Goal: Navigation & Orientation: Find specific page/section

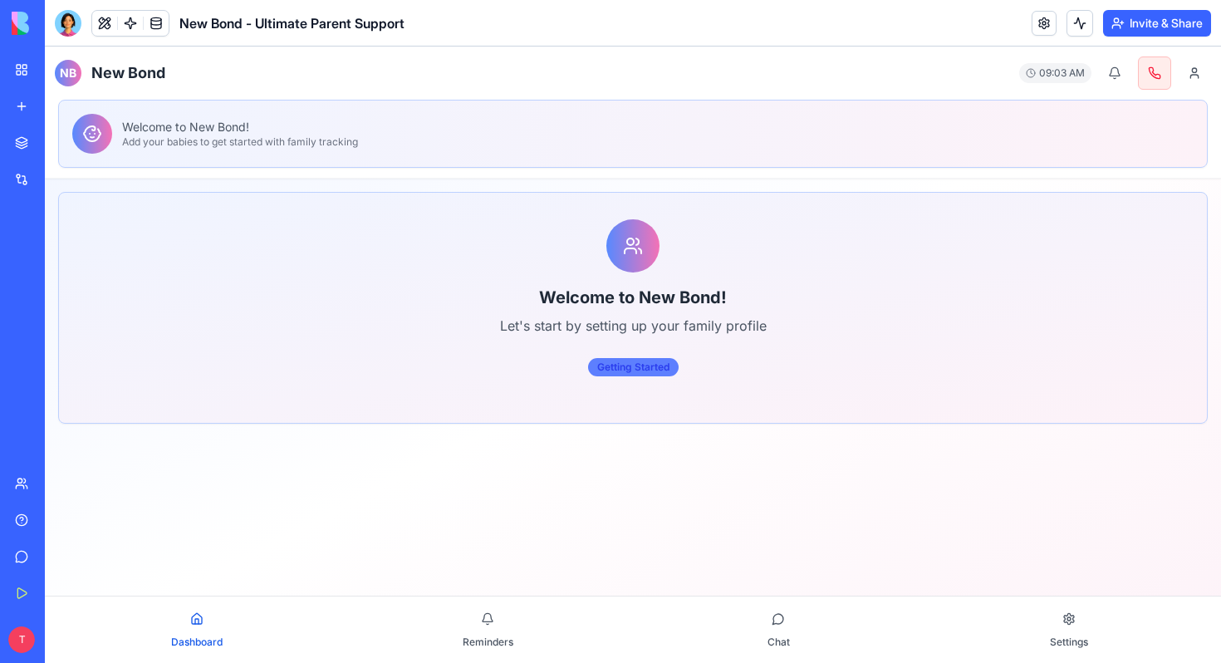
click at [625, 361] on div "Getting Started" at bounding box center [633, 367] width 91 height 18
click at [631, 370] on div "Getting Started" at bounding box center [633, 367] width 91 height 18
click at [472, 641] on span "Reminders" at bounding box center [488, 642] width 51 height 12
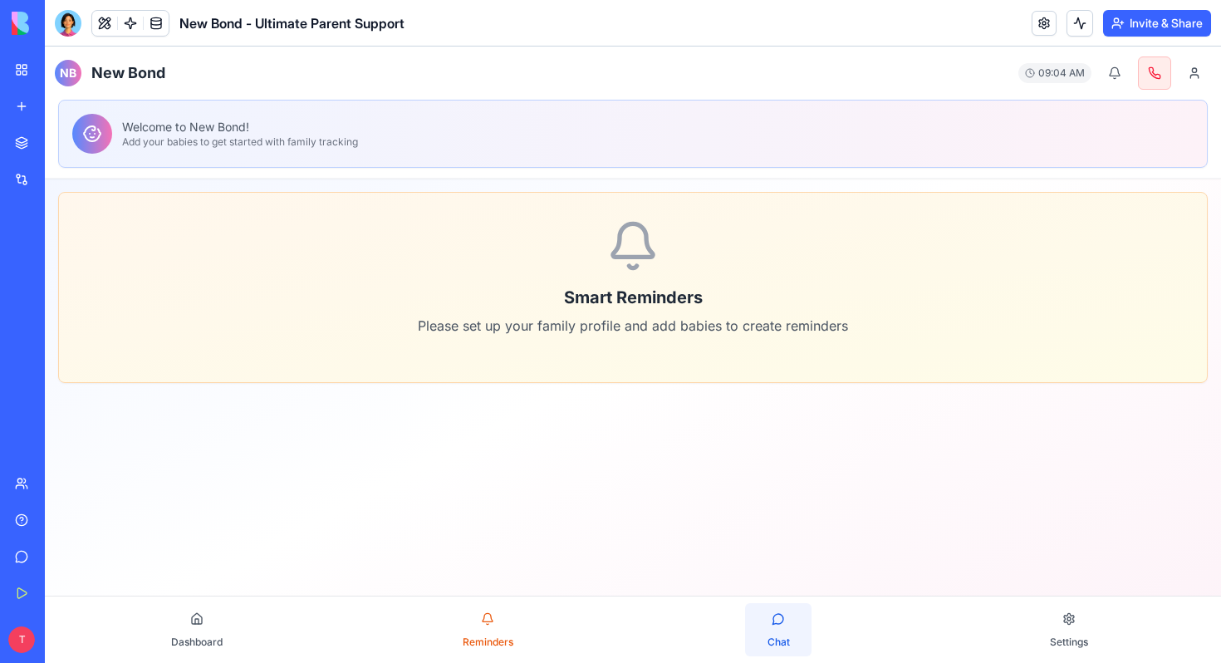
click at [792, 621] on button "Chat" at bounding box center [778, 629] width 66 height 53
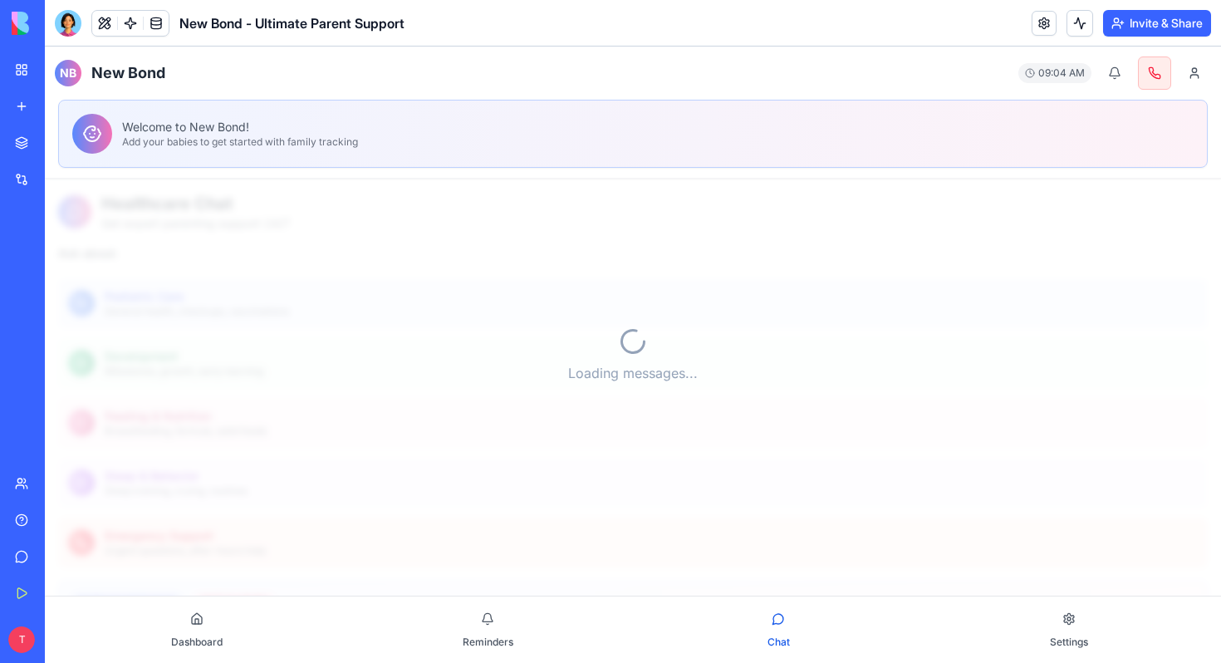
scroll to position [751, 0]
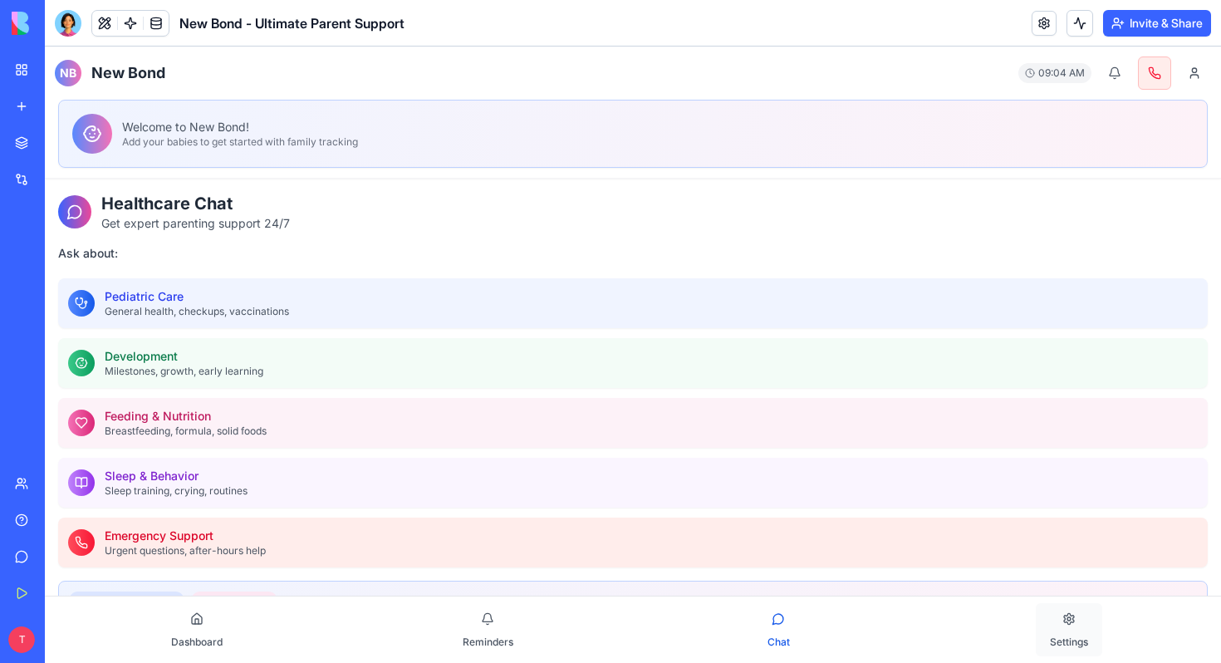
click at [1068, 640] on span "Settings" at bounding box center [1069, 642] width 38 height 12
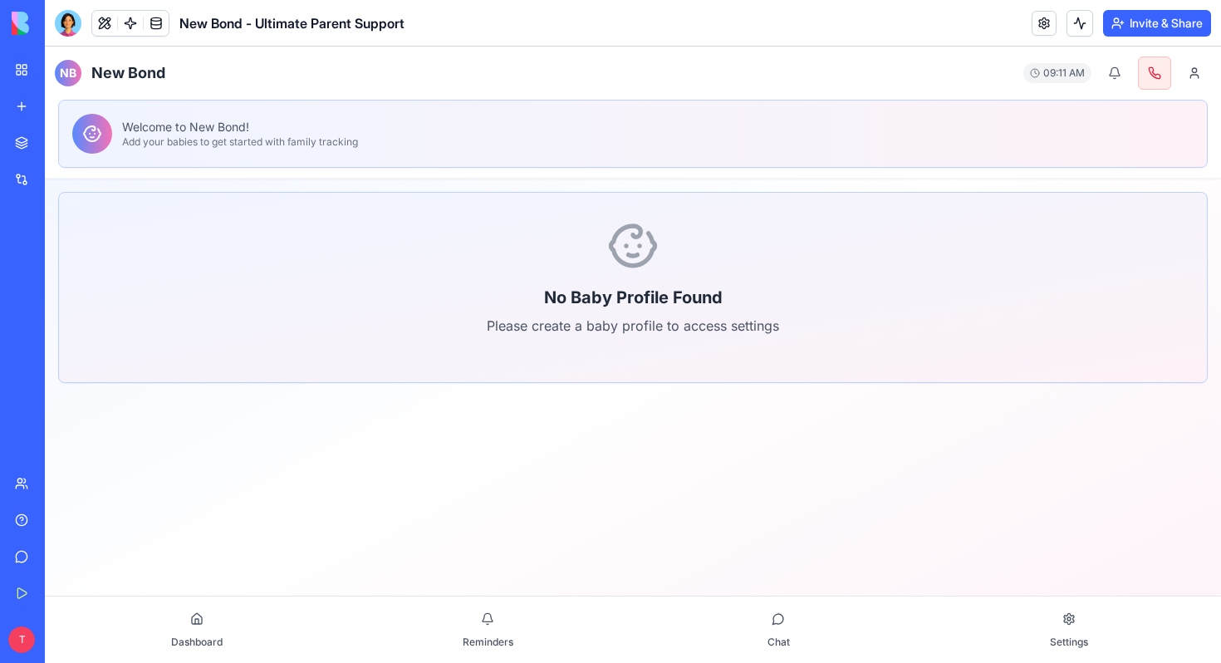
click at [286, 459] on main "No Baby Profile Found Please create a baby profile to access settings" at bounding box center [633, 327] width 1176 height 297
click at [187, 631] on button "Dashboard" at bounding box center [197, 629] width 66 height 53
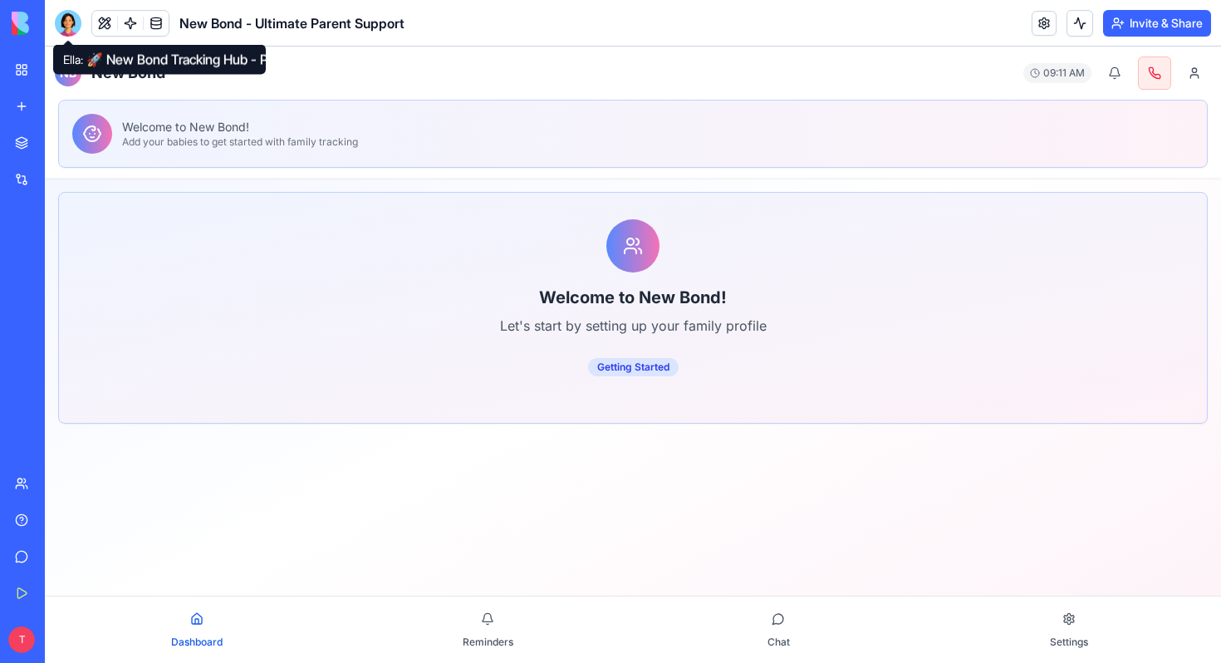
click at [59, 17] on div at bounding box center [68, 23] width 27 height 27
